Goal: Transaction & Acquisition: Purchase product/service

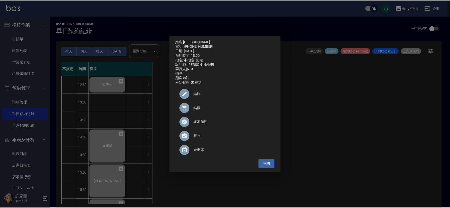
scroll to position [158, 0]
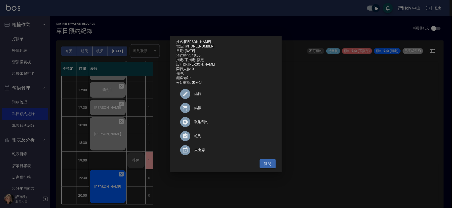
click at [375, 145] on div "姓名: 吳培沖 電話: 0986799261 日期: 2025/09/18 預約時間: 18:00 指定/不指定: 指定 設計師: 愛拉 同行人數: 0 備註…" at bounding box center [226, 104] width 452 height 208
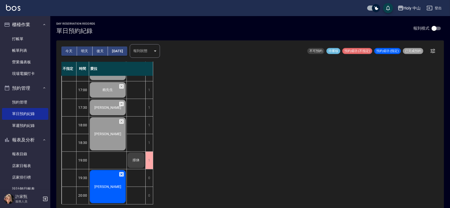
click at [119, 181] on div "[PERSON_NAME]" at bounding box center [107, 186] width 37 height 35
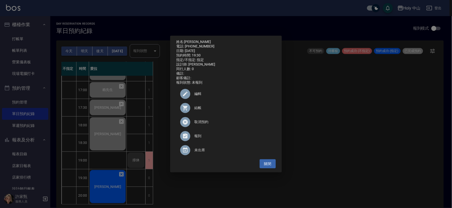
click at [197, 109] on span "結帳" at bounding box center [232, 107] width 77 height 5
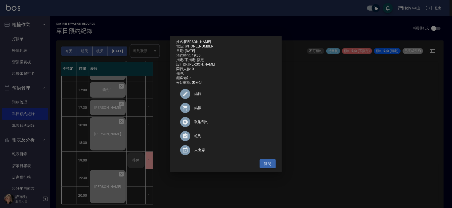
click at [329, 115] on div "姓名: 廖品其 電話: 0927979226 日期: 2025/09/18 預約時間: 19:30 指定/不指定: 指定 設計師: 愛拉 同行人數: 0 備註…" at bounding box center [226, 104] width 452 height 208
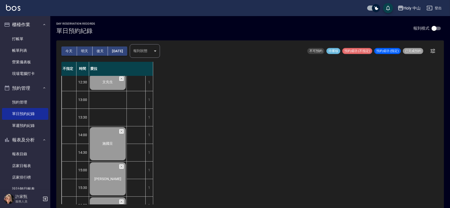
scroll to position [0, 0]
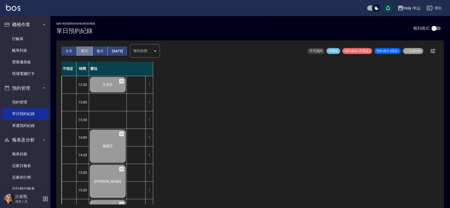
click at [81, 52] on button "明天" at bounding box center [85, 50] width 16 height 9
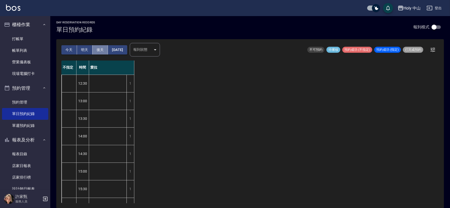
click at [101, 52] on button "後天" at bounding box center [100, 49] width 16 height 9
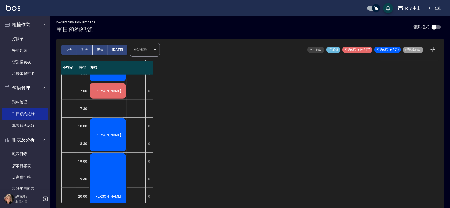
scroll to position [113, 0]
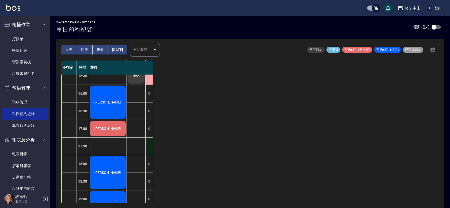
click at [147, 144] on div "1" at bounding box center [149, 146] width 8 height 17
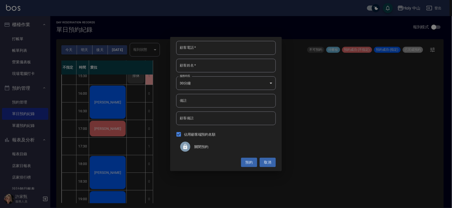
click at [192, 146] on div at bounding box center [187, 147] width 14 height 10
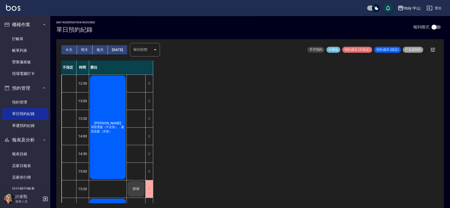
scroll to position [0, 0]
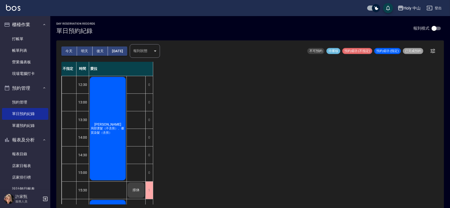
click at [99, 51] on button "後天" at bounding box center [100, 50] width 16 height 9
click at [33, 53] on link "帳單列表" at bounding box center [25, 51] width 46 height 12
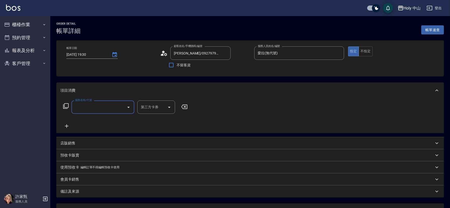
click at [91, 106] on input "服務名稱/代號" at bounding box center [99, 107] width 51 height 9
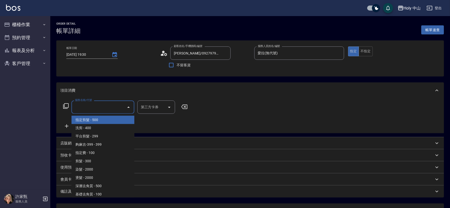
click at [91, 120] on span "指定剪髮 - 500" at bounding box center [102, 120] width 63 height 8
type input "指定剪髮(1)"
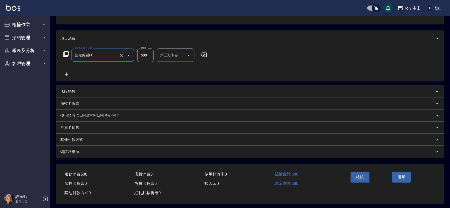
scroll to position [56, 0]
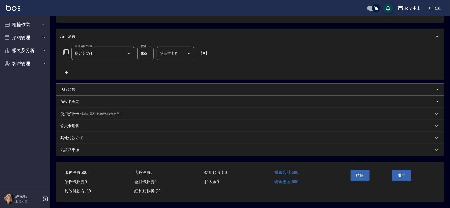
click at [210, 149] on div "備註及來源" at bounding box center [246, 150] width 373 height 5
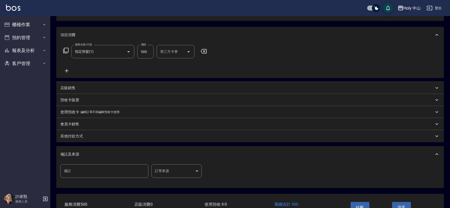
click at [162, 170] on body "Holy 中山 登出 櫃檯作業 打帳單 帳單列表 營業儀表板 現場電腦打卡 預約管理 預約管理 單日預約紀錄 單週預約紀錄 報表及分析 報表目錄 店家日報表 …" at bounding box center [225, 92] width 450 height 296
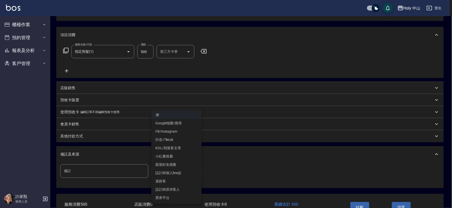
click at [169, 190] on li "設計師原本客人" at bounding box center [176, 189] width 50 height 8
type input "設計師原本客人"
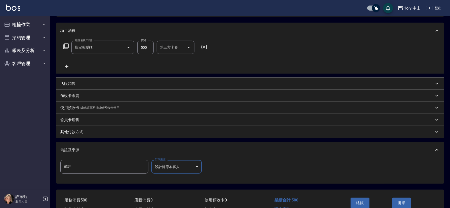
scroll to position [14, 0]
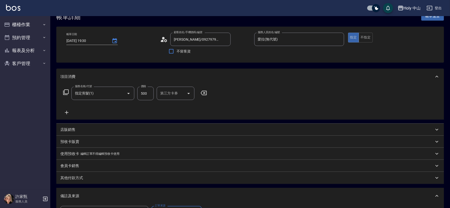
click at [186, 94] on icon "Open" at bounding box center [188, 93] width 6 height 6
click at [276, 102] on div "服務名稱/代號 指定剪髮(1) 服務名稱/代號 價格 500 價格 第三方卡券 第三方卡券" at bounding box center [249, 102] width 387 height 35
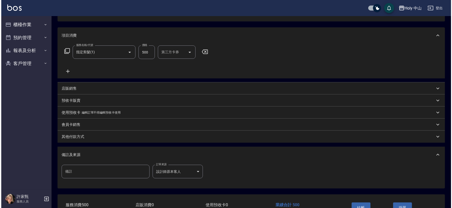
scroll to position [89, 0]
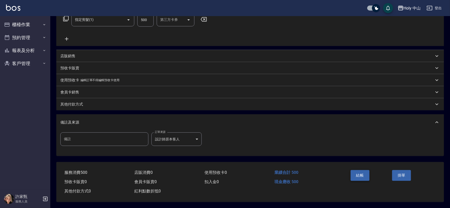
click at [360, 173] on button "結帳" at bounding box center [359, 175] width 19 height 11
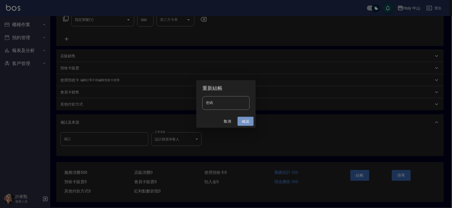
click at [244, 121] on button "確認" at bounding box center [246, 121] width 16 height 9
